Goal: Check status

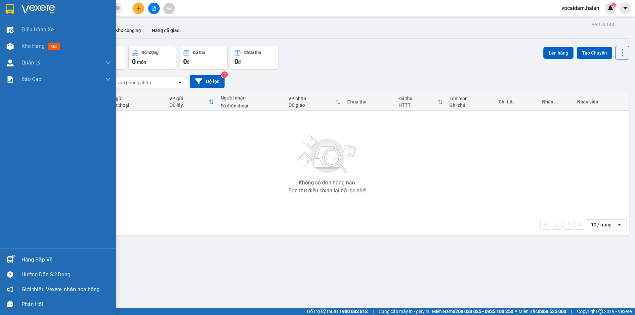
click at [28, 259] on div "Hàng sắp về" at bounding box center [65, 260] width 89 height 10
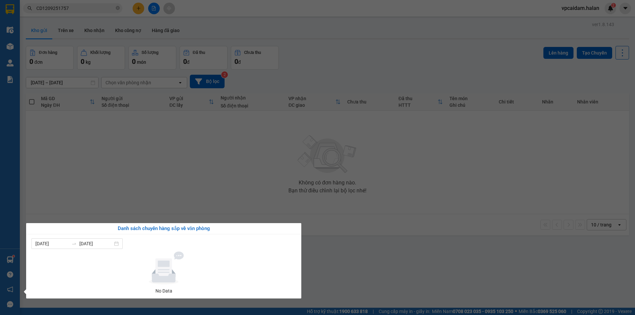
click at [164, 180] on section "Kết quả tìm kiếm ( 1 ) Bộ lọc Mã ĐH Trạng thái Món hàng Thu hộ Tổng cước Chưa c…" at bounding box center [317, 157] width 635 height 315
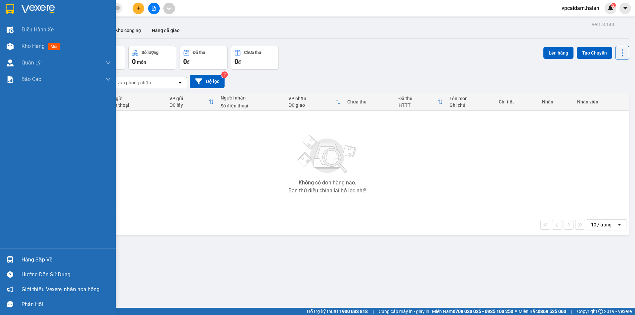
click at [12, 260] on img at bounding box center [10, 259] width 7 height 7
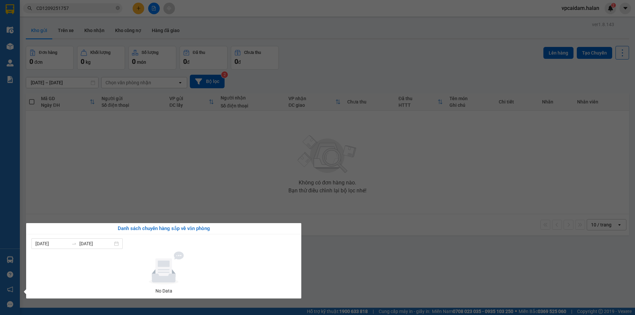
click at [212, 202] on section "Kết quả tìm kiếm ( 1 ) Bộ lọc Mã ĐH Trạng thái Món hàng Thu hộ Tổng cước Chưa c…" at bounding box center [317, 157] width 635 height 315
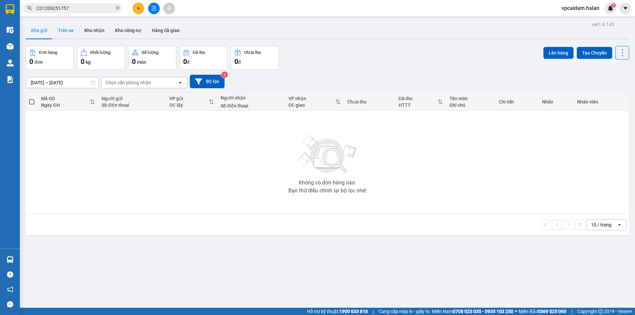
click at [72, 34] on button "Trên xe" at bounding box center [66, 30] width 26 height 16
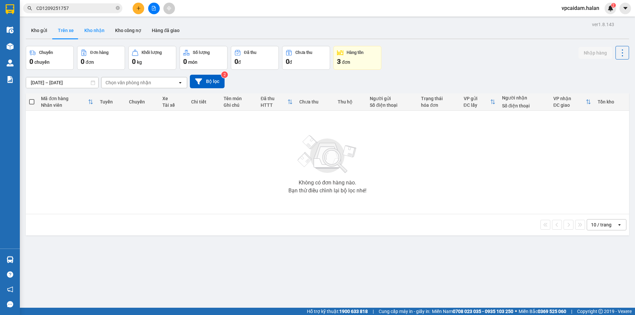
click at [95, 32] on button "Kho nhận" at bounding box center [94, 30] width 31 height 16
type input "[DATE] – [DATE]"
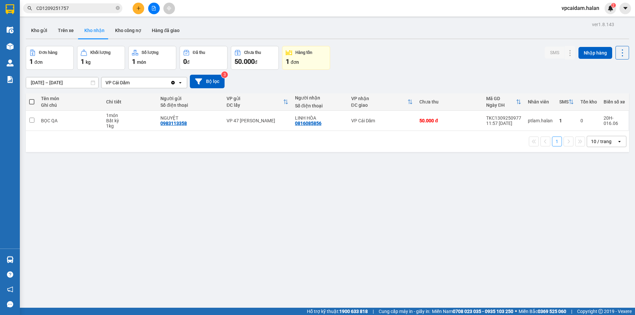
click at [521, 234] on div "ver 1.8.143 Kho gửi Trên xe Kho nhận Kho công nợ Hàng đã giao Đơn hàng 1 đơn Kh…" at bounding box center [327, 177] width 608 height 315
click at [563, 227] on div "ver 1.8.143 Kho gửi Trên xe Kho nhận Kho công nợ Hàng đã giao Đơn hàng 1 đơn Kh…" at bounding box center [327, 177] width 608 height 315
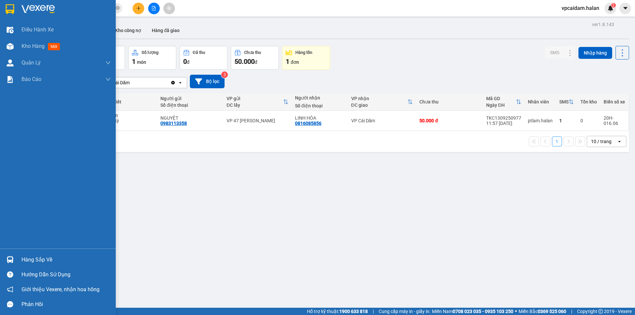
click at [52, 267] on div "Hàng sắp về" at bounding box center [58, 259] width 116 height 15
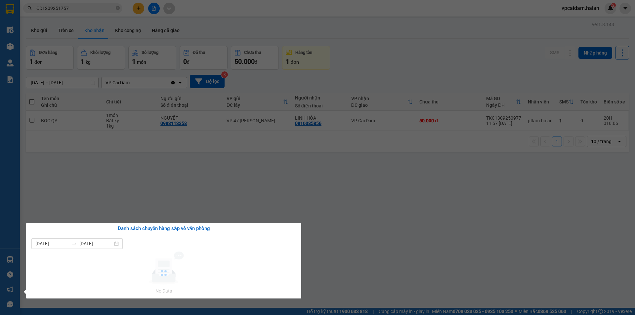
click at [191, 173] on section "Kết quả tìm kiếm ( 1 ) Bộ lọc Mã ĐH Trạng thái Món hàng Thu hộ Tổng cước Chưa c…" at bounding box center [317, 157] width 635 height 315
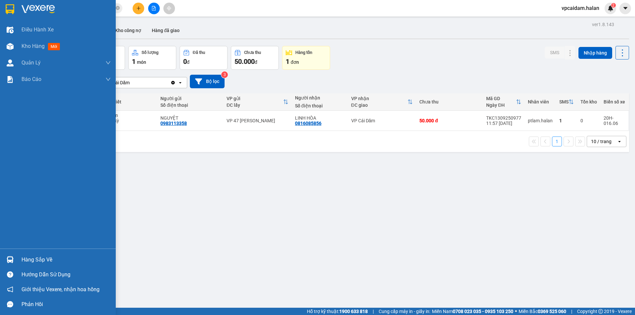
click at [5, 258] on div "Hàng sắp về" at bounding box center [58, 259] width 116 height 15
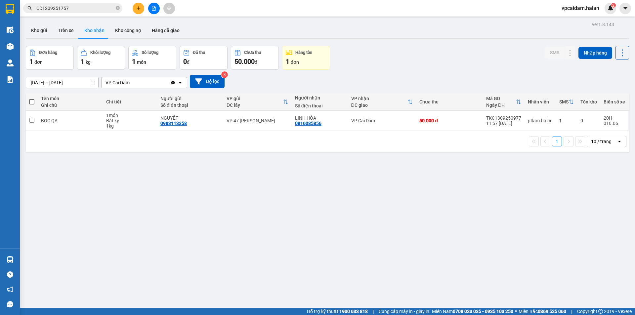
click at [258, 209] on section "Kết quả tìm kiếm ( 1 ) Bộ lọc Mã ĐH Trạng thái Món hàng Thu hộ Tổng cước Chưa c…" at bounding box center [317, 157] width 635 height 315
